Goal: Navigation & Orientation: Find specific page/section

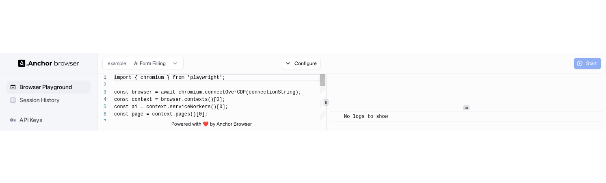
scroll to position [73, 0]
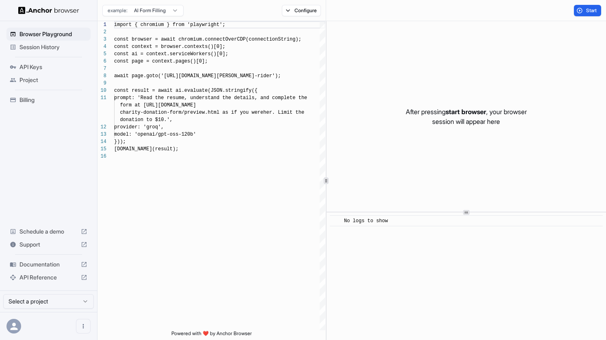
scroll to position [73, 0]
